Goal: Browse casually: Explore the website without a specific task or goal

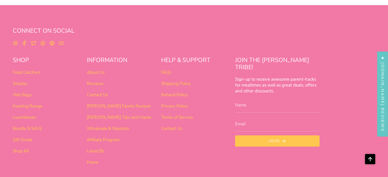
scroll to position [565, 0]
